Goal: Task Accomplishment & Management: Use online tool/utility

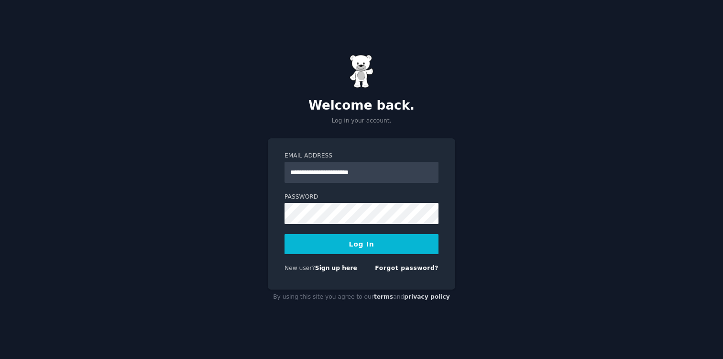
type input "**********"
click at [285, 234] on button "Log In" at bounding box center [362, 244] width 154 height 20
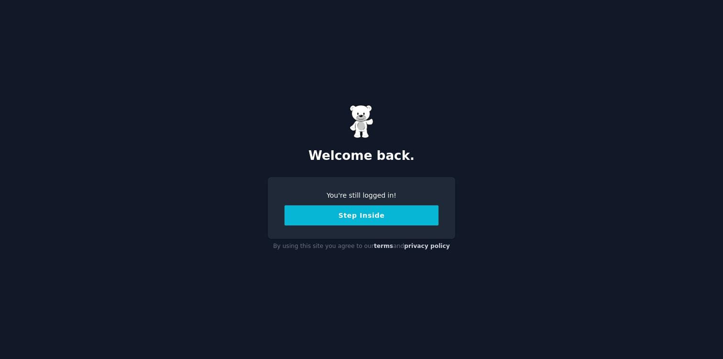
click at [340, 221] on button "Step Inside" at bounding box center [362, 215] width 154 height 20
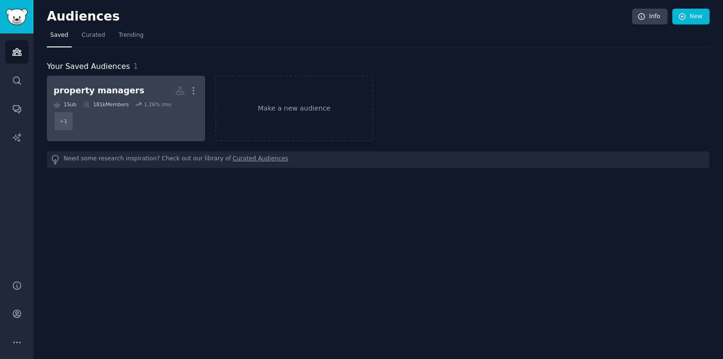
click at [119, 78] on link "property managers More 1 Sub 181k Members 1.26 % /mo + 1" at bounding box center [126, 109] width 158 height 66
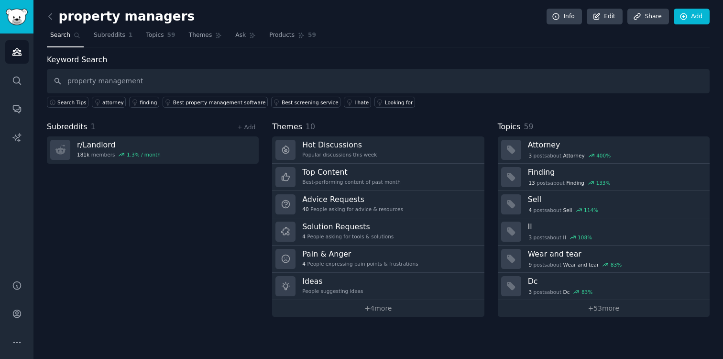
type input "property management"
click at [54, 19] on icon at bounding box center [50, 16] width 10 height 10
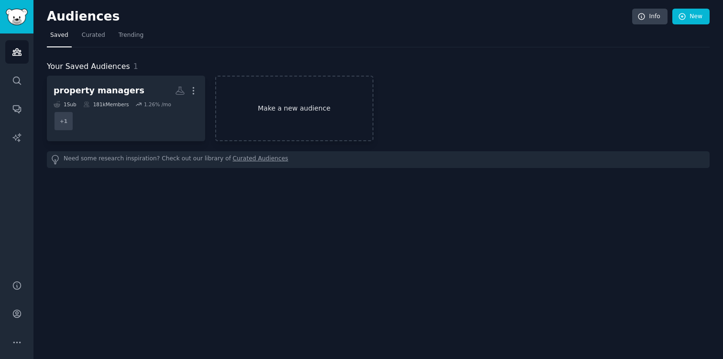
click at [279, 119] on link "Make a new audience" at bounding box center [294, 109] width 158 height 66
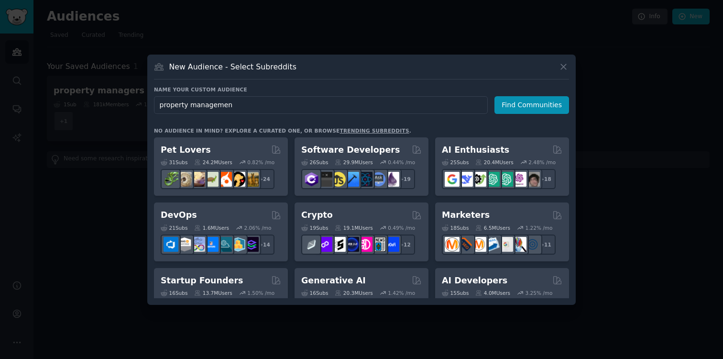
type input "property management"
click button "Find Communities" at bounding box center [531, 105] width 75 height 18
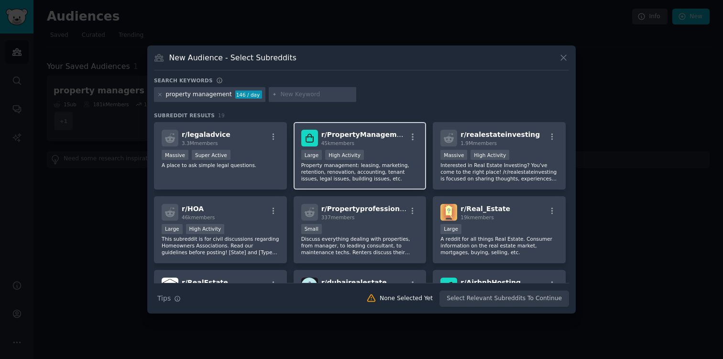
click at [390, 157] on div "10,000 - 100,000 members Large High Activity" at bounding box center [360, 156] width 118 height 12
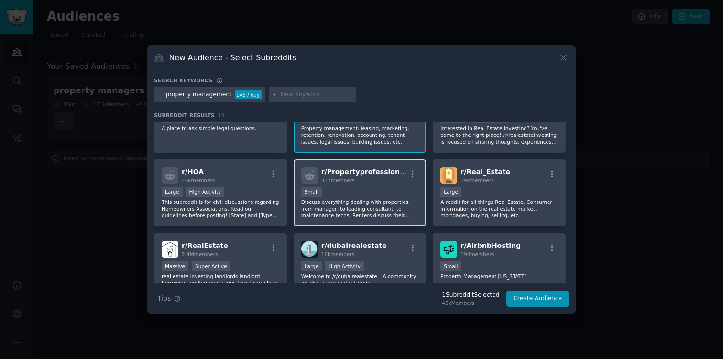
scroll to position [37, 0]
click at [384, 188] on div "Small" at bounding box center [360, 193] width 118 height 12
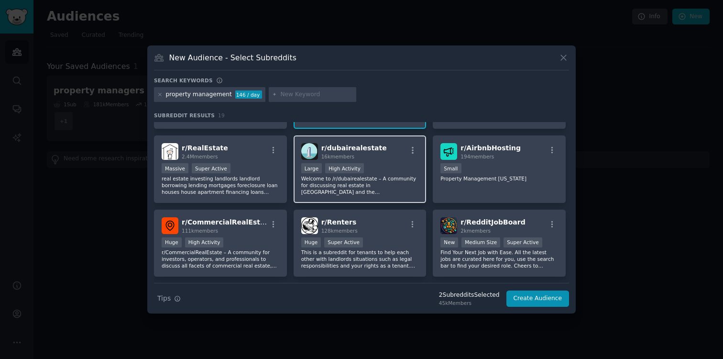
scroll to position [163, 0]
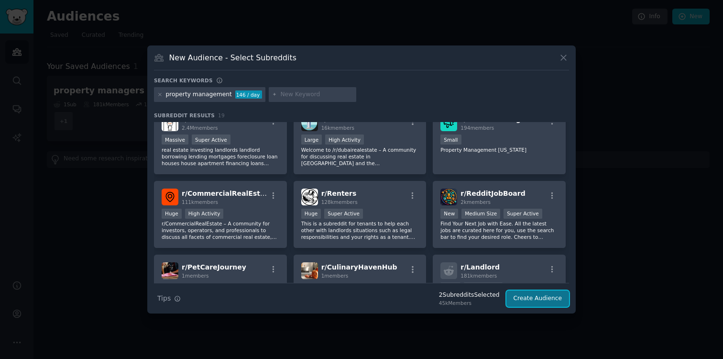
click at [541, 297] on button "Create Audience" at bounding box center [537, 298] width 63 height 16
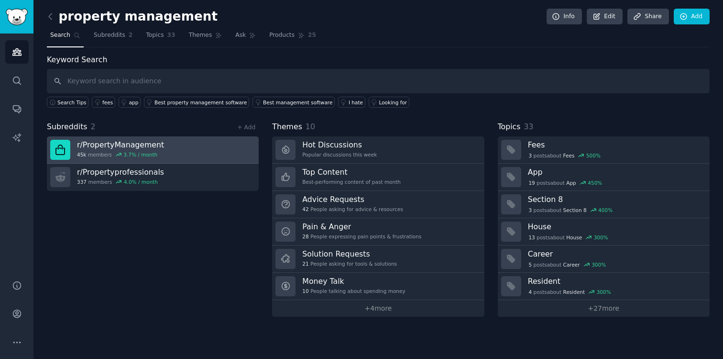
click at [187, 151] on link "r/ PropertyManagement 45k members 3.7 % / month" at bounding box center [153, 149] width 212 height 27
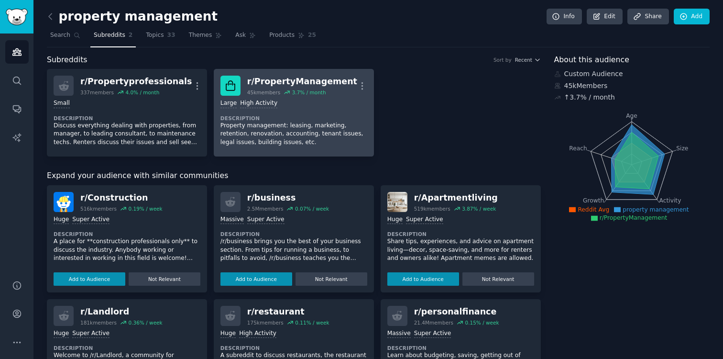
click at [272, 83] on div "r/ PropertyManagement" at bounding box center [302, 82] width 110 height 12
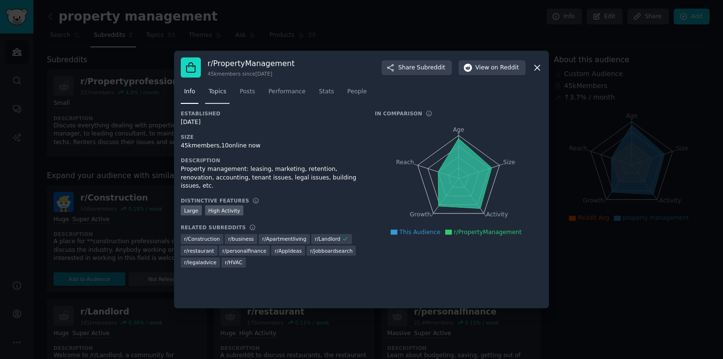
click at [217, 95] on span "Topics" at bounding box center [218, 92] width 18 height 9
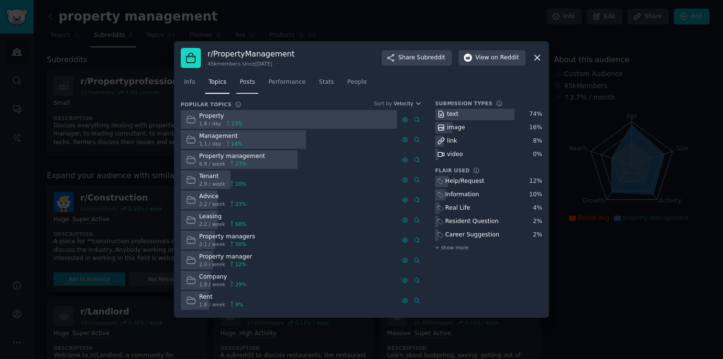
click at [252, 79] on span "Posts" at bounding box center [247, 82] width 15 height 9
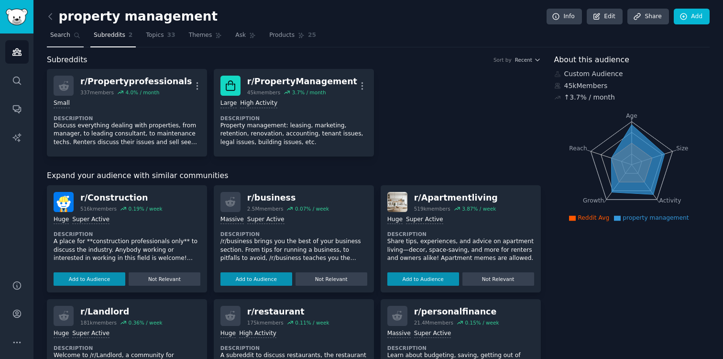
click at [64, 31] on span "Search" at bounding box center [60, 35] width 20 height 9
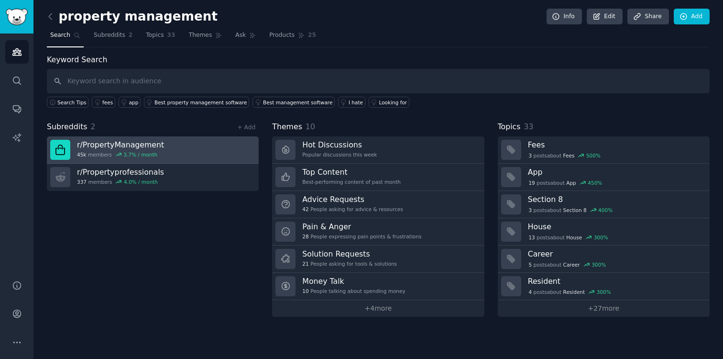
click at [131, 146] on h3 "r/ PropertyManagement" at bounding box center [120, 145] width 87 height 10
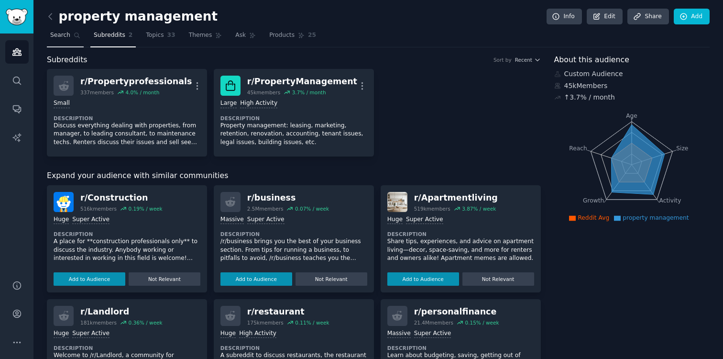
click at [74, 32] on icon at bounding box center [77, 35] width 7 height 7
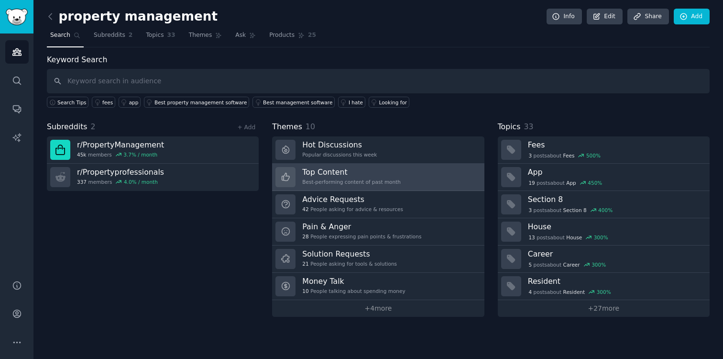
click at [409, 173] on link "Top Content Best-performing content of past month" at bounding box center [378, 177] width 212 height 27
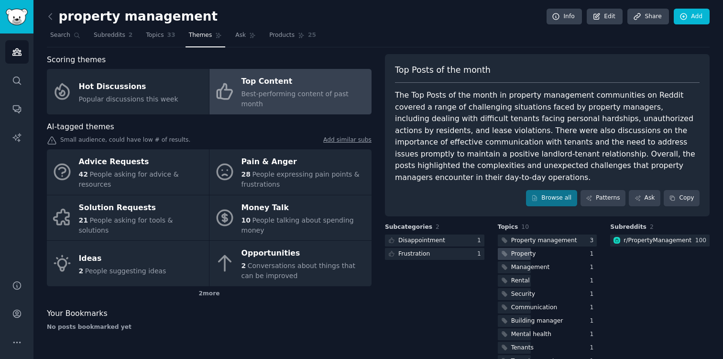
scroll to position [11, 0]
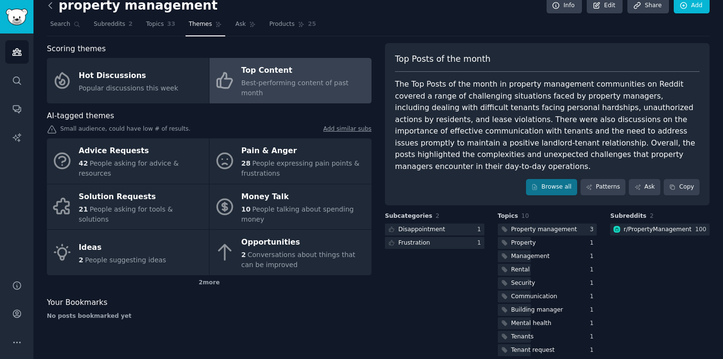
click at [51, 5] on icon at bounding box center [50, 5] width 10 height 10
